Goal: Task Accomplishment & Management: Manage account settings

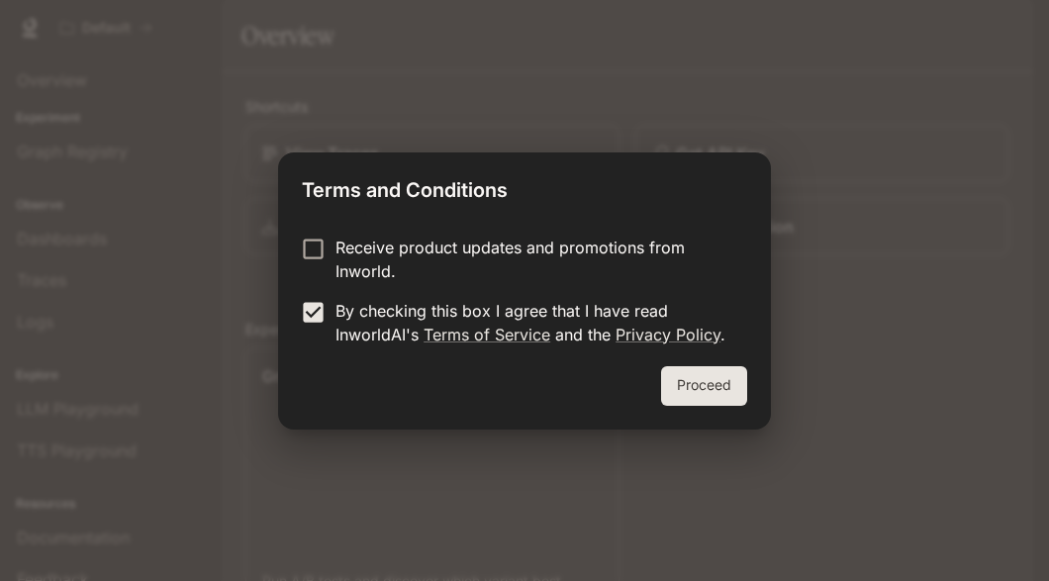
click at [708, 377] on button "Proceed" at bounding box center [704, 386] width 86 height 40
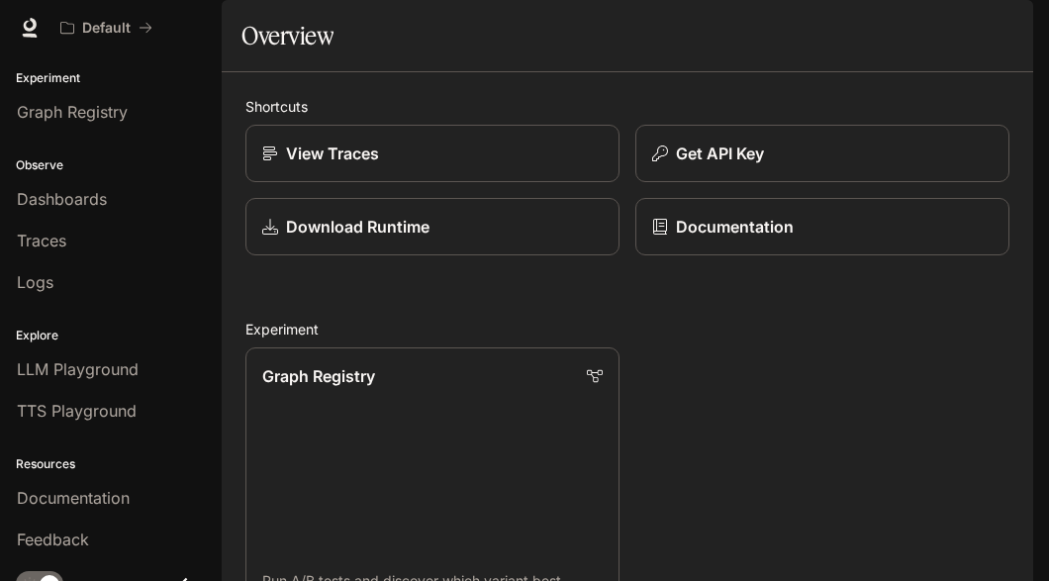
scroll to position [56, 0]
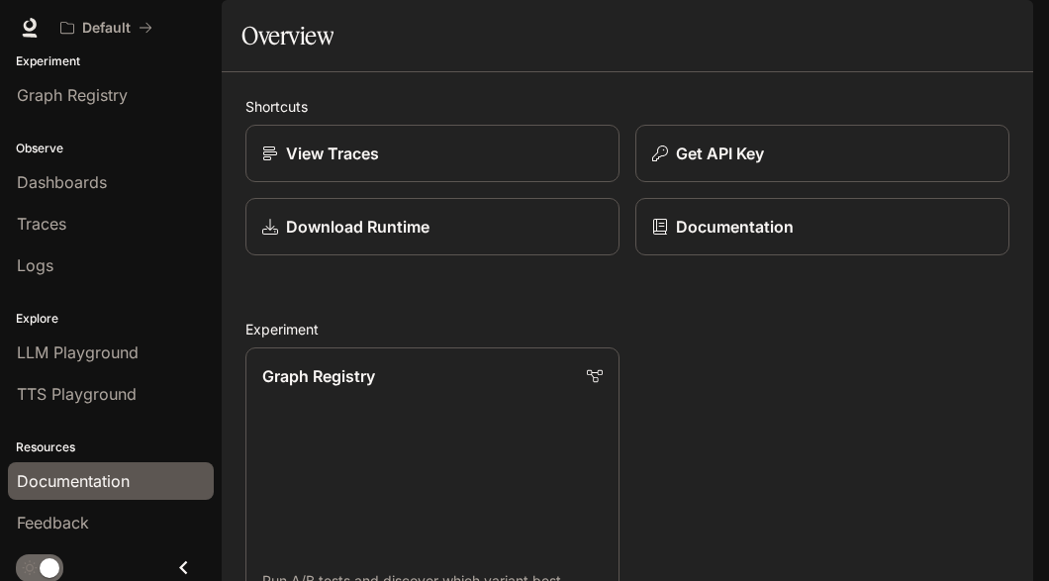
click at [105, 487] on link "Documentation" at bounding box center [111, 481] width 206 height 38
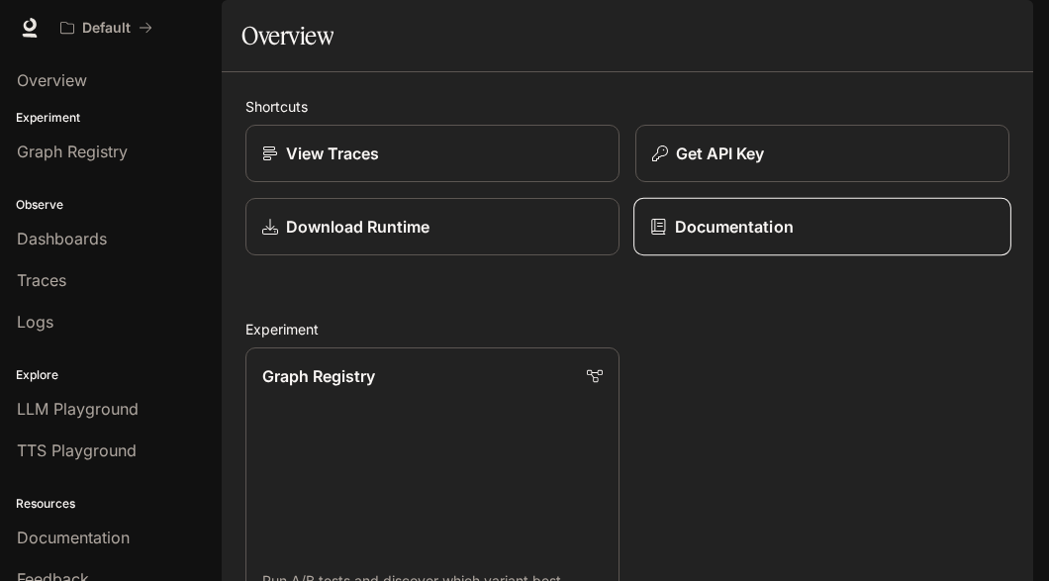
click at [781, 239] on p "Documentation" at bounding box center [734, 227] width 119 height 24
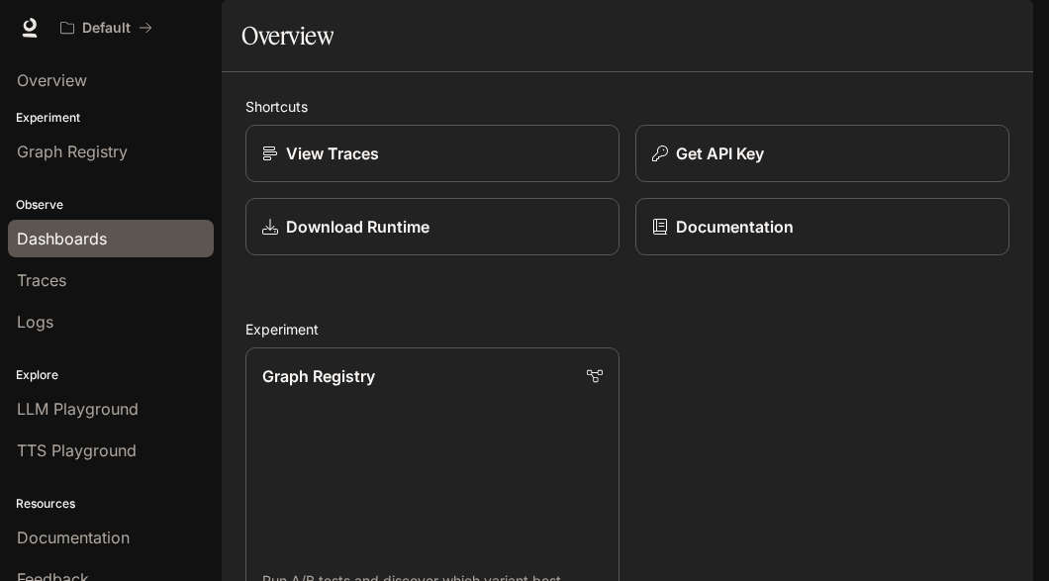
click at [82, 239] on span "Dashboards" at bounding box center [62, 239] width 90 height 24
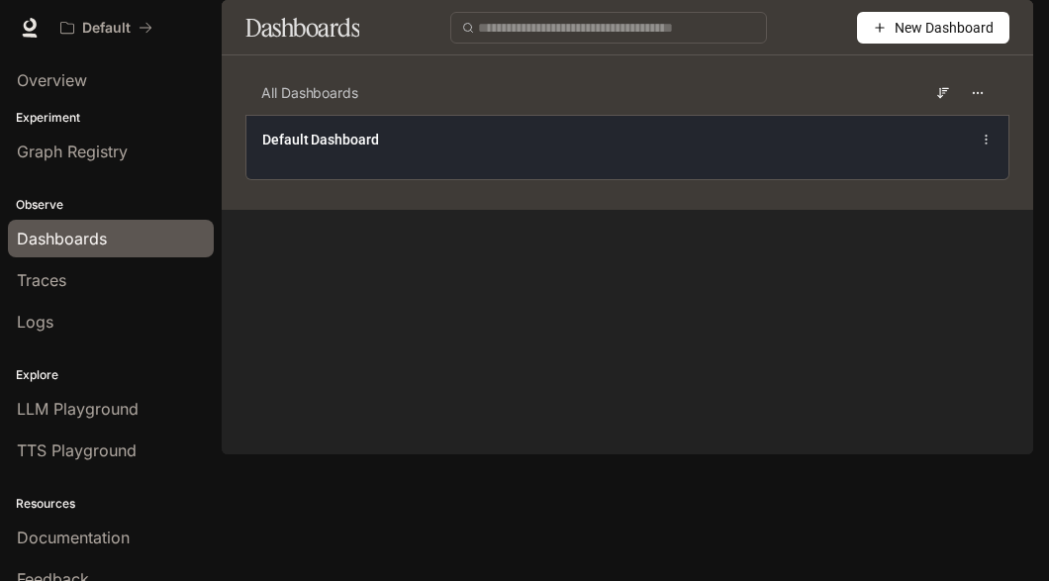
click at [606, 149] on div "Default Dashboard" at bounding box center [468, 140] width 412 height 20
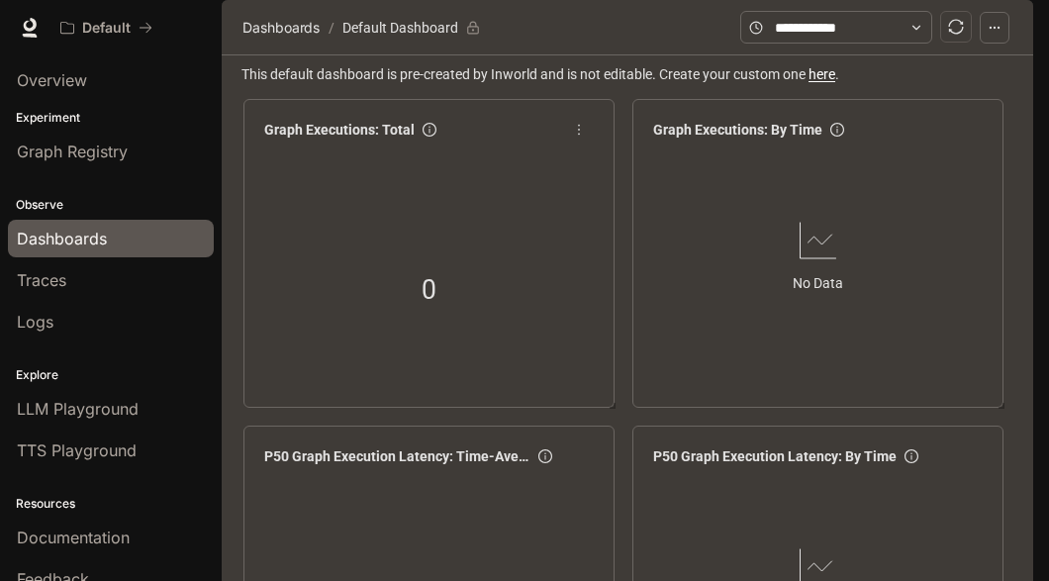
click at [470, 304] on div "0" at bounding box center [428, 290] width 173 height 127
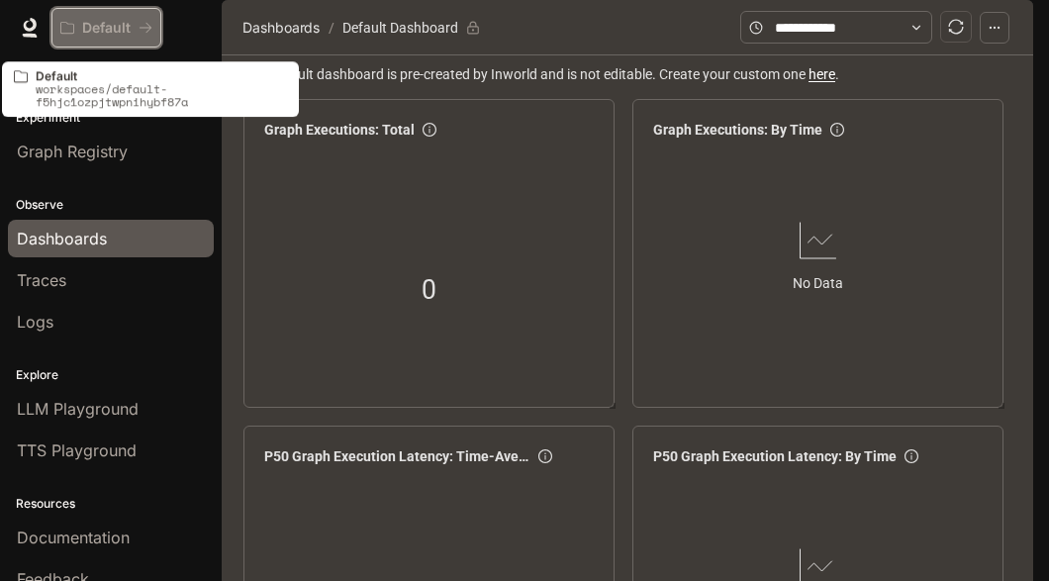
click at [145, 32] on icon "All workspaces" at bounding box center [146, 28] width 14 height 14
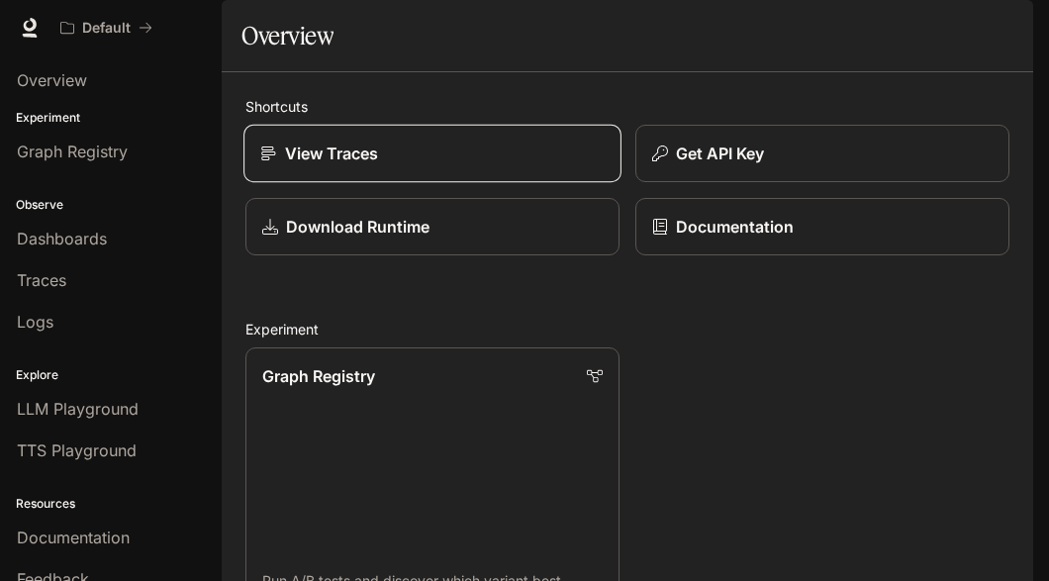
click at [322, 165] on p "View Traces" at bounding box center [332, 154] width 94 height 24
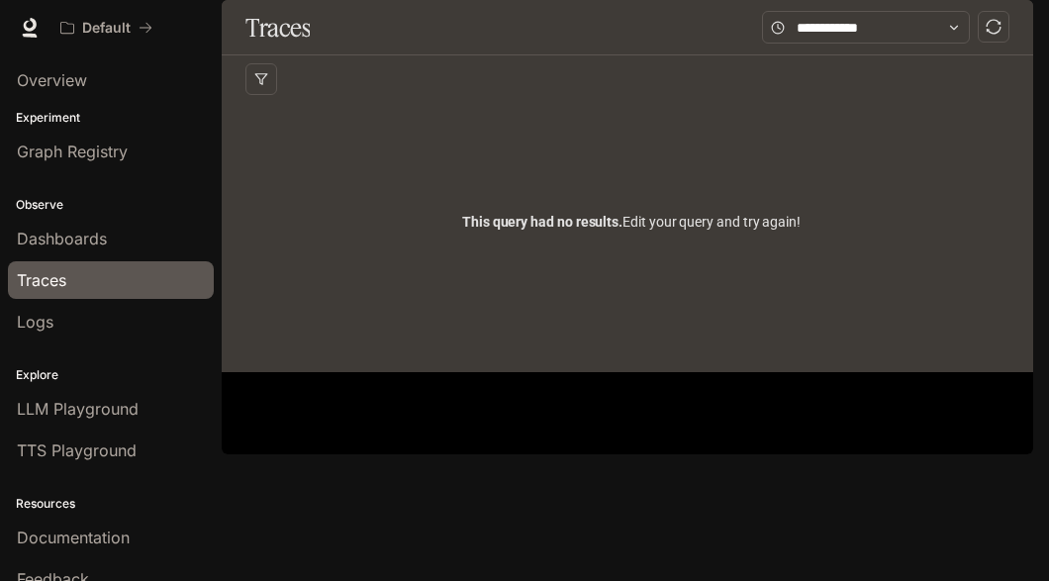
click at [501, 289] on div "This query had no results. Edit your query and try again!" at bounding box center [631, 222] width 772 height 238
click at [463, 230] on span "This query had no results." at bounding box center [542, 222] width 160 height 16
drag, startPoint x: 463, startPoint y: 276, endPoint x: 816, endPoint y: 336, distance: 357.4
click at [816, 336] on div "This query had no results. Edit your query and try again!" at bounding box center [631, 222] width 772 height 238
drag, startPoint x: 815, startPoint y: 298, endPoint x: 908, endPoint y: 380, distance: 124.1
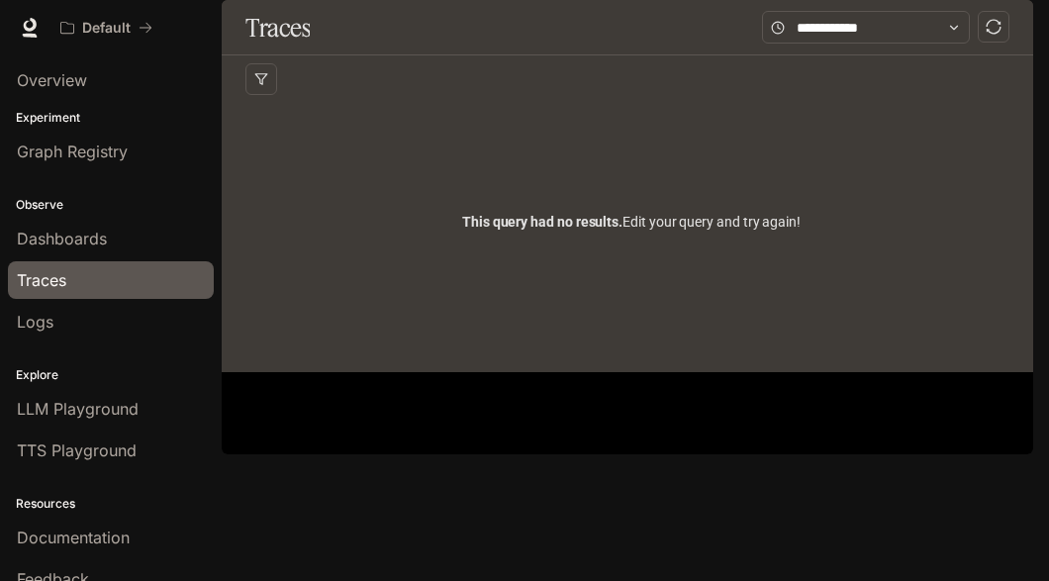
click at [908, 341] on div "This query had no results. Edit your query and try again!" at bounding box center [631, 222] width 772 height 238
click at [953, 35] on icon at bounding box center [954, 28] width 14 height 14
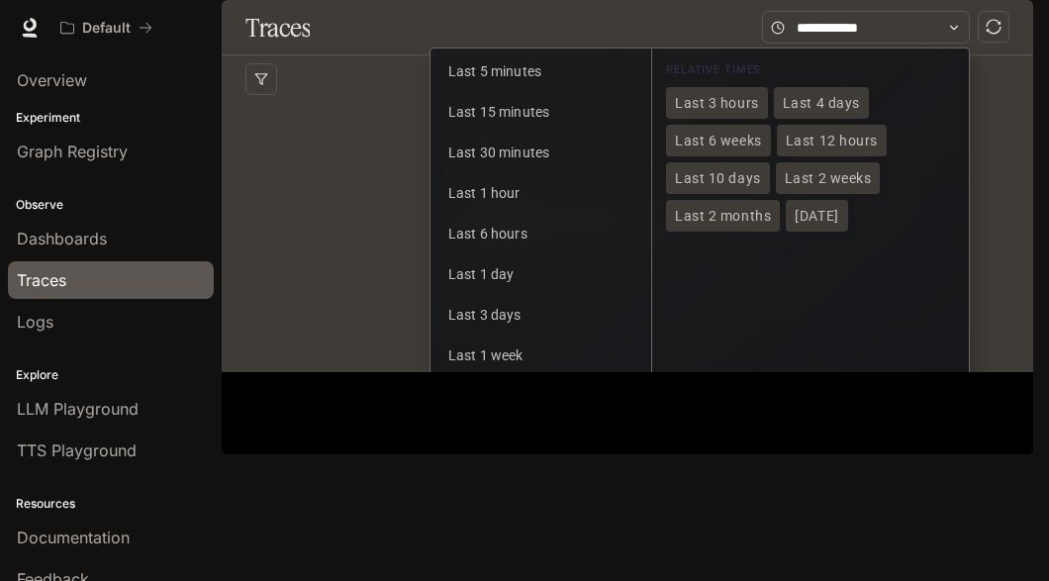
click at [303, 203] on div "This query had no results. Edit your query and try again!" at bounding box center [631, 222] width 772 height 238
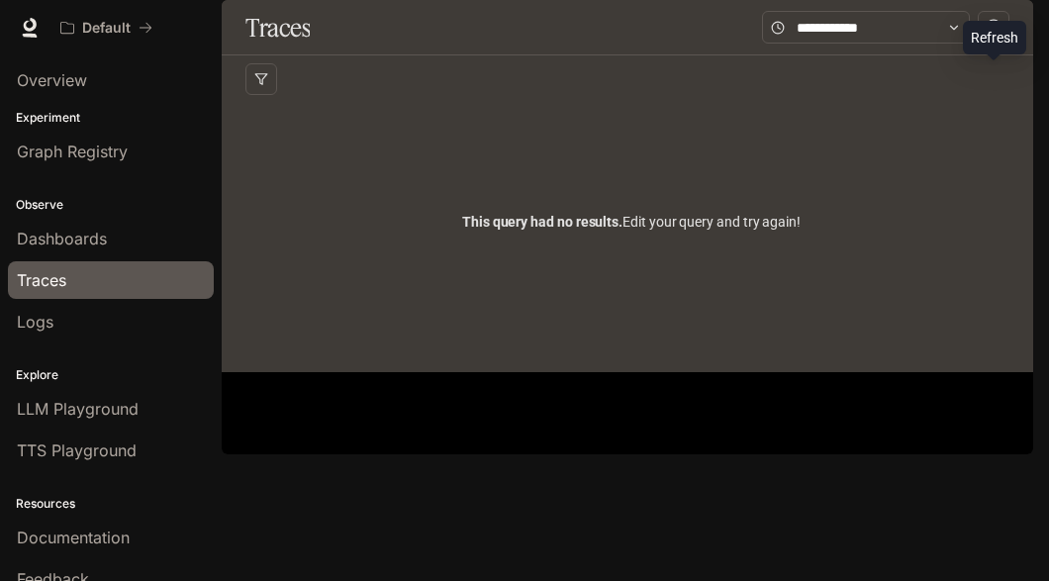
click at [1007, 43] on button "button" at bounding box center [994, 27] width 32 height 32
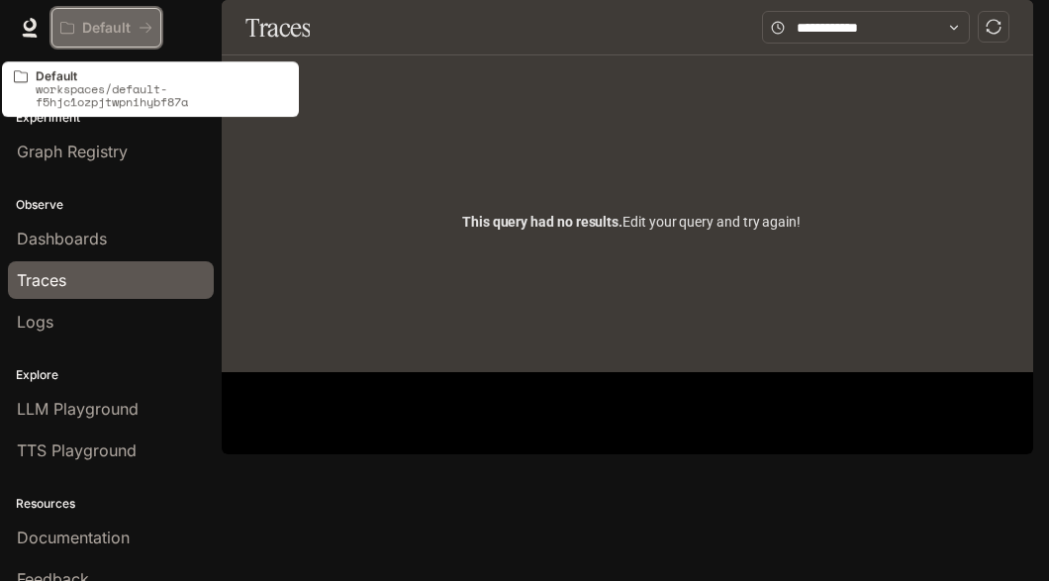
click at [96, 30] on p "Default" at bounding box center [106, 28] width 49 height 17
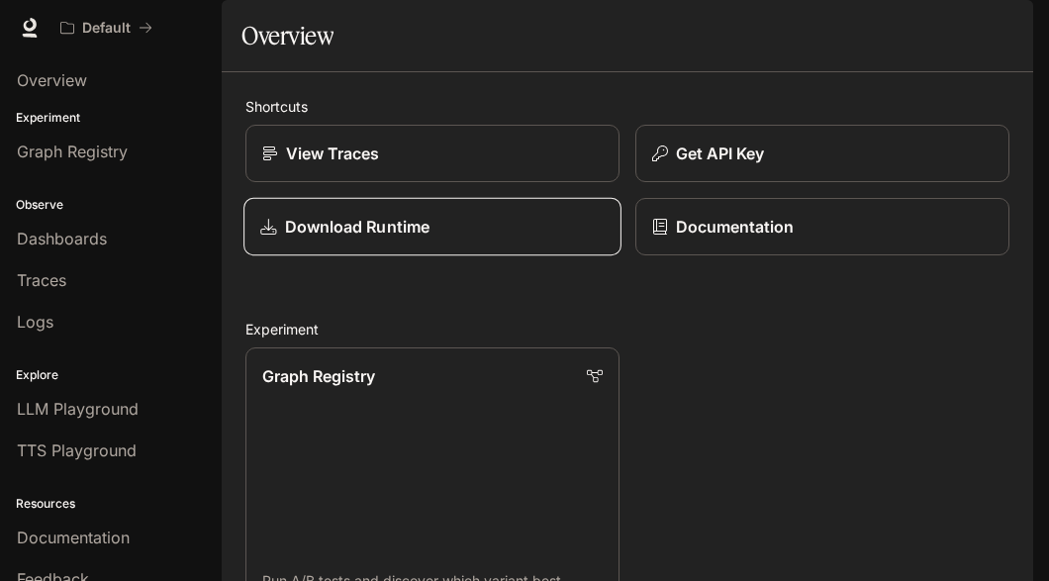
click at [432, 239] on div "Download Runtime" at bounding box center [431, 227] width 343 height 24
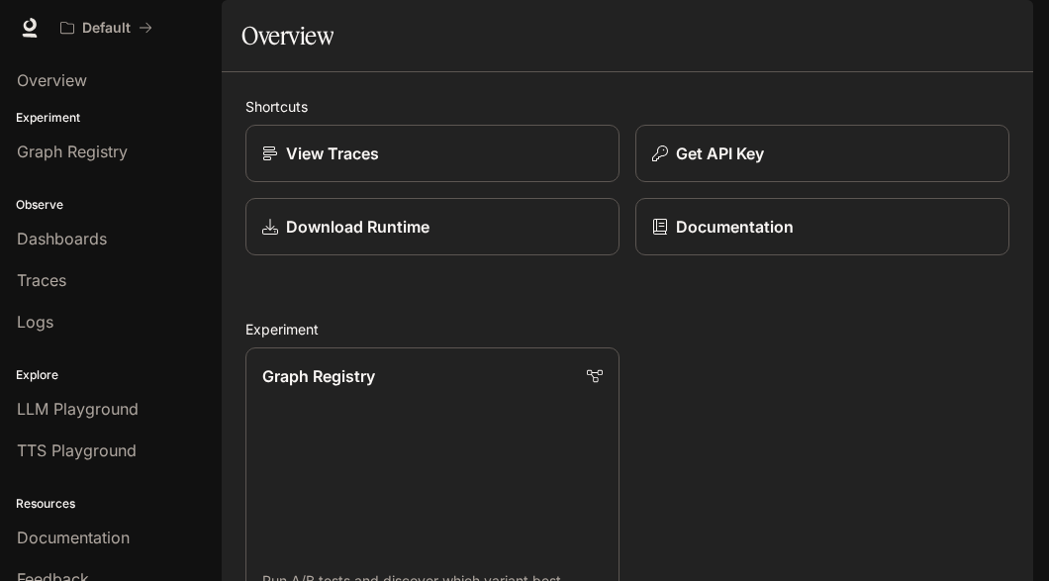
click at [999, 26] on img "button" at bounding box center [1006, 28] width 28 height 28
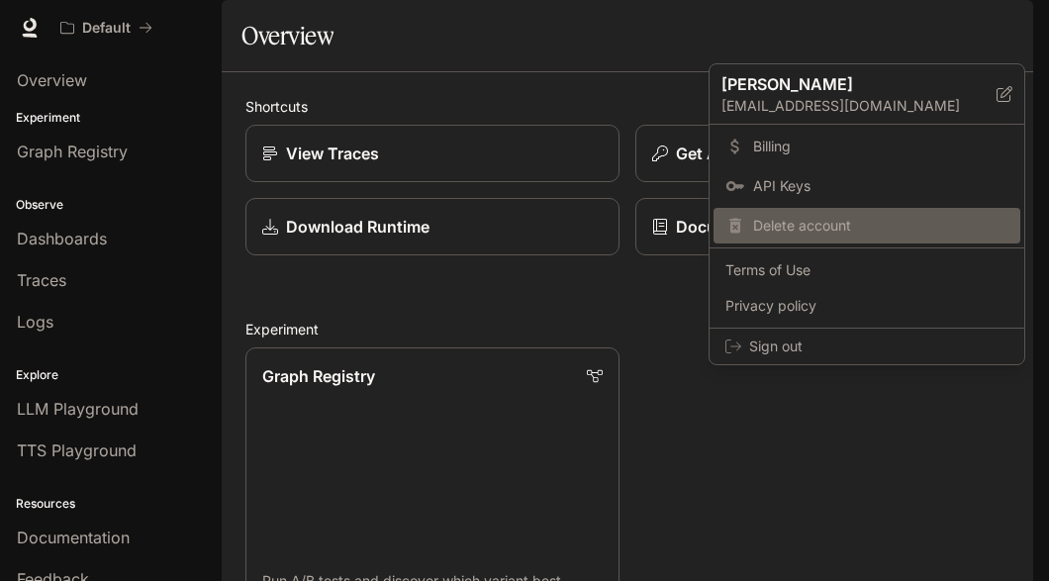
click at [810, 216] on span "Delete account" at bounding box center [880, 226] width 255 height 20
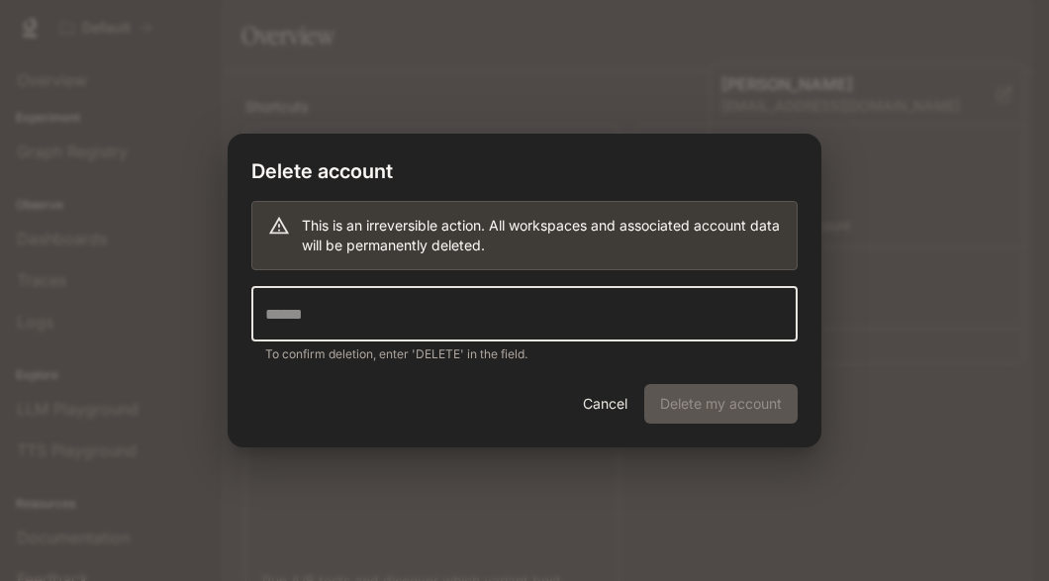
click at [315, 318] on input "text" at bounding box center [524, 313] width 546 height 55
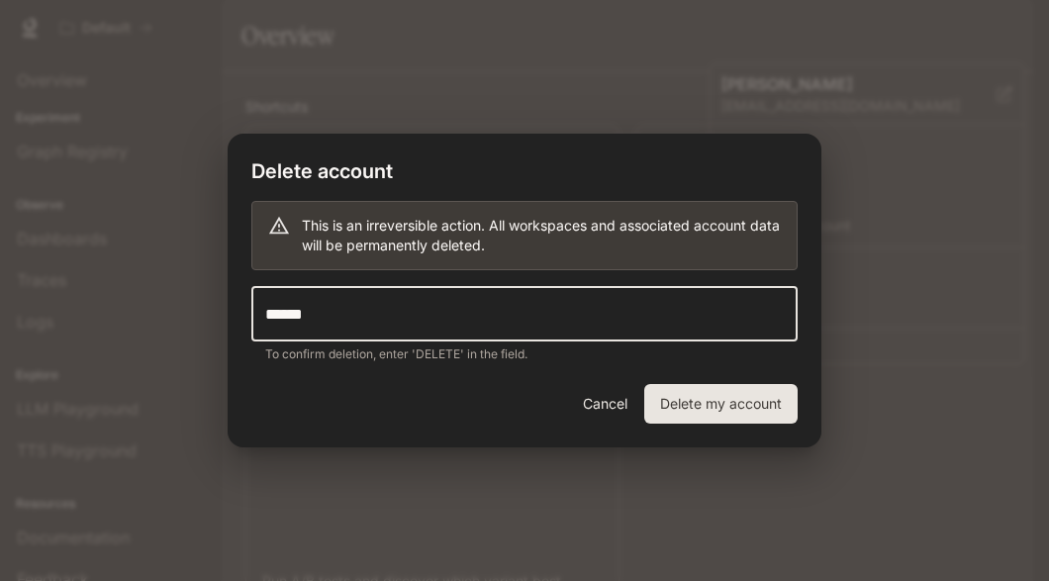
type input "******"
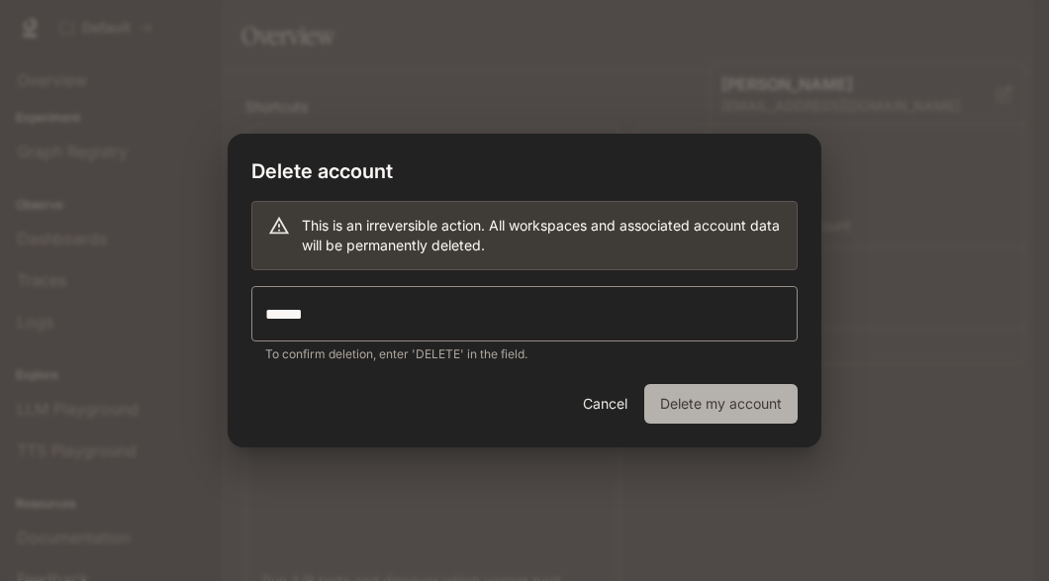
click at [728, 406] on button "Delete my account" at bounding box center [720, 404] width 153 height 40
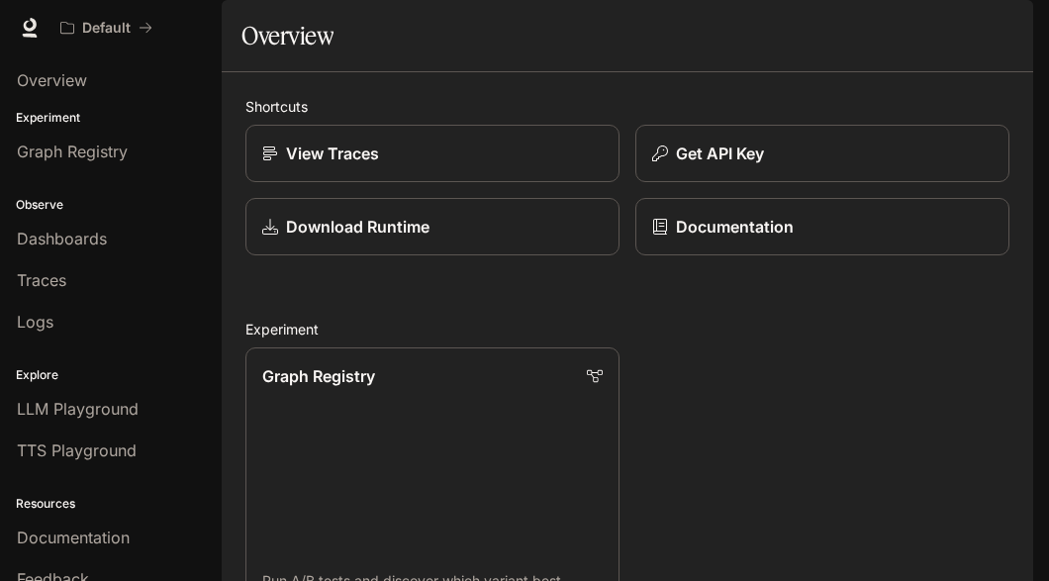
scroll to position [2, 0]
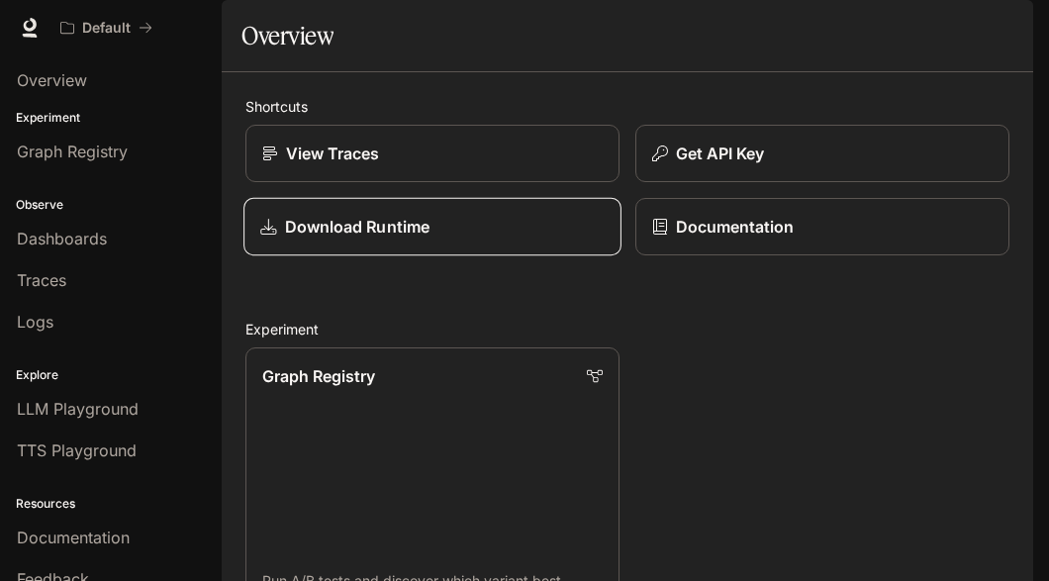
click at [536, 256] on link "Download Runtime" at bounding box center [433, 227] width 378 height 58
